Goal: Task Accomplishment & Management: Manage account settings

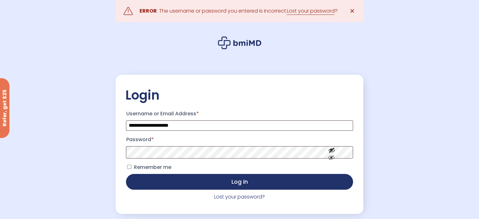
click at [143, 169] on span "Remember me" at bounding box center [152, 166] width 37 height 7
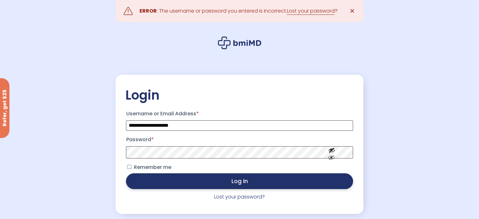
click at [173, 181] on button "Log in" at bounding box center [239, 181] width 227 height 16
click at [159, 183] on button "Log in" at bounding box center [239, 181] width 227 height 16
click at [156, 181] on button "Log in" at bounding box center [239, 181] width 227 height 16
click at [146, 185] on button "Log in" at bounding box center [239, 181] width 227 height 16
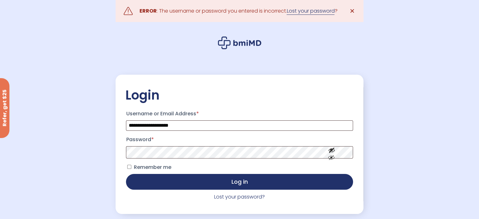
click at [306, 12] on link "Lost your password" at bounding box center [311, 11] width 48 height 8
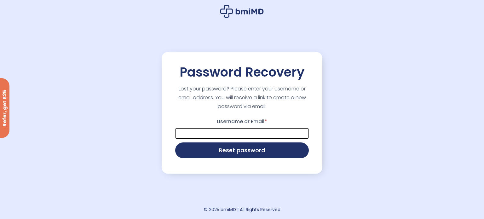
click at [221, 134] on input "Username or Email *" at bounding box center [242, 133] width 134 height 10
type input "**********"
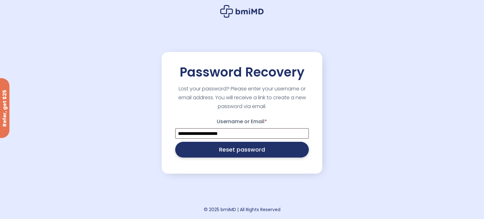
click at [234, 152] on button "Reset password" at bounding box center [242, 150] width 134 height 16
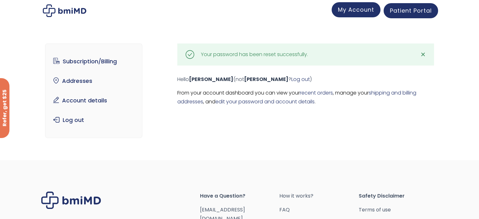
click at [349, 9] on span "My Account" at bounding box center [356, 10] width 36 height 8
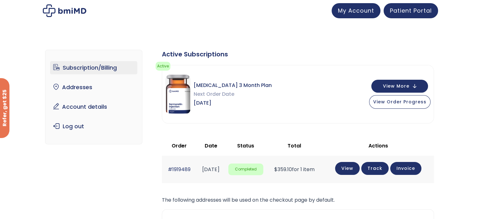
click at [211, 32] on div "Subscription/Billing bmiRewards Addresses Account details Submit a Review Log o…" at bounding box center [239, 178] width 479 height 300
click at [82, 11] on img at bounding box center [64, 10] width 43 height 13
